Goal: Find specific page/section: Find specific page/section

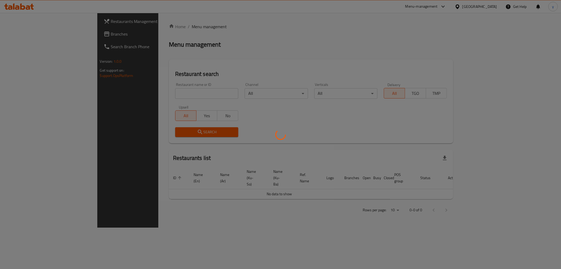
click at [176, 90] on div at bounding box center [280, 134] width 561 height 269
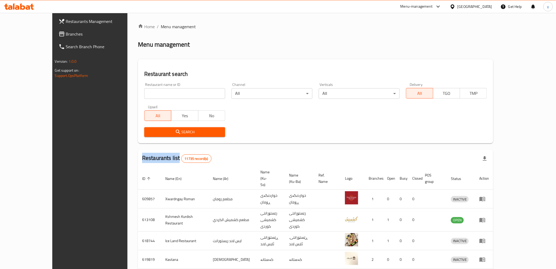
click at [176, 90] on div at bounding box center [278, 134] width 556 height 269
click at [176, 90] on input "search" at bounding box center [184, 93] width 81 height 11
paste input "666522"
type input "666522"
click at [170, 130] on span "Search" at bounding box center [185, 132] width 73 height 7
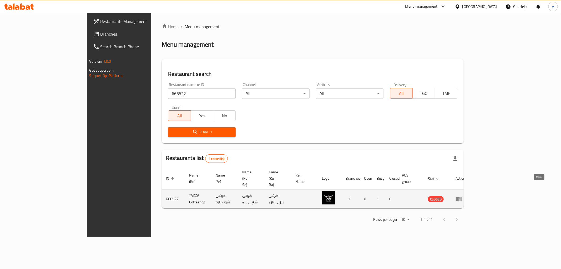
click at [465, 195] on link "enhanced table" at bounding box center [460, 198] width 10 height 6
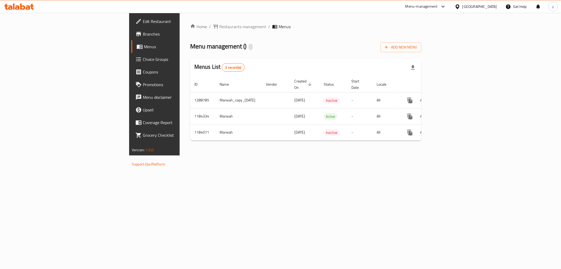
click at [143, 22] on span "Edit Restaurant" at bounding box center [181, 21] width 76 height 6
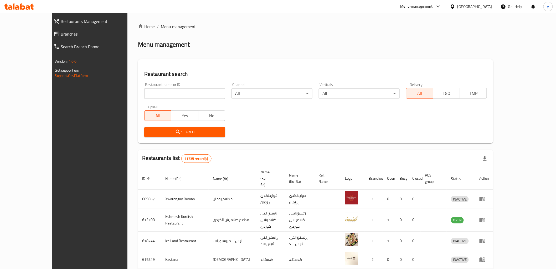
click at [144, 92] on input "search" at bounding box center [184, 93] width 81 height 11
paste input "655264"
type input "655264"
click at [144, 127] on button "Search" at bounding box center [184, 132] width 81 height 10
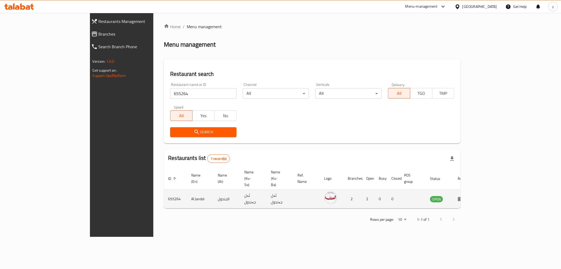
click at [464, 195] on icon "enhanced table" at bounding box center [461, 198] width 6 height 6
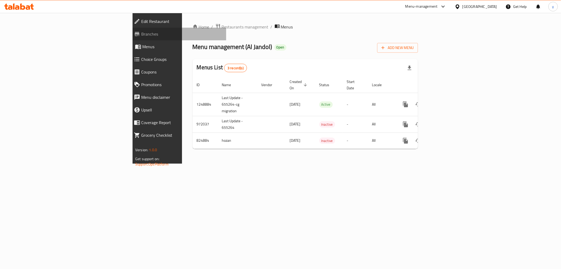
click at [141, 31] on span "Branches" at bounding box center [181, 34] width 81 height 6
